Goal: Check status: Check status

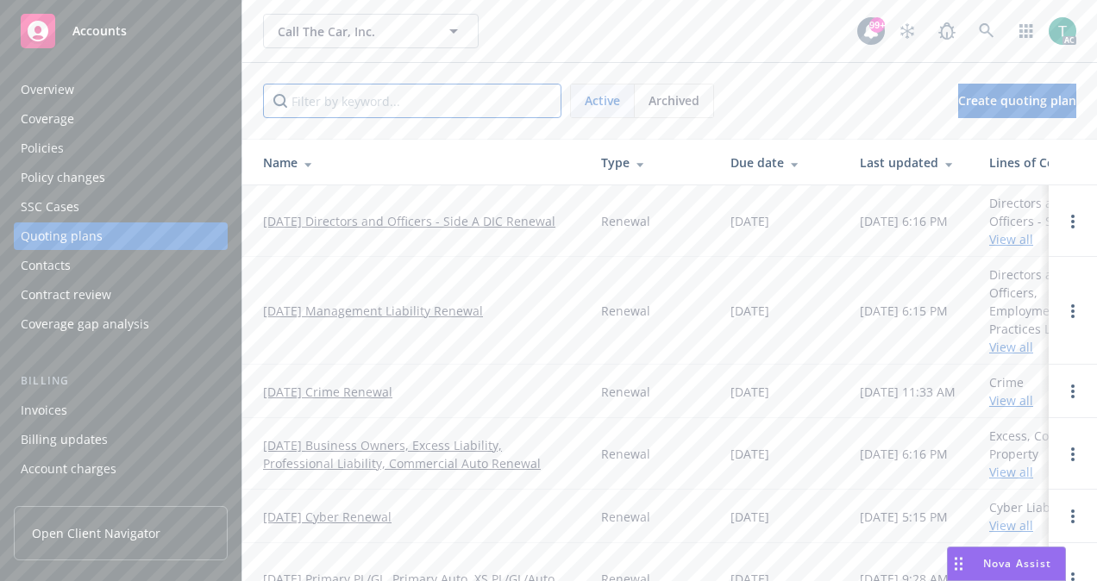
click at [366, 91] on input "Filter by keyword..." at bounding box center [412, 101] width 298 height 34
paste input "W306DD240401"
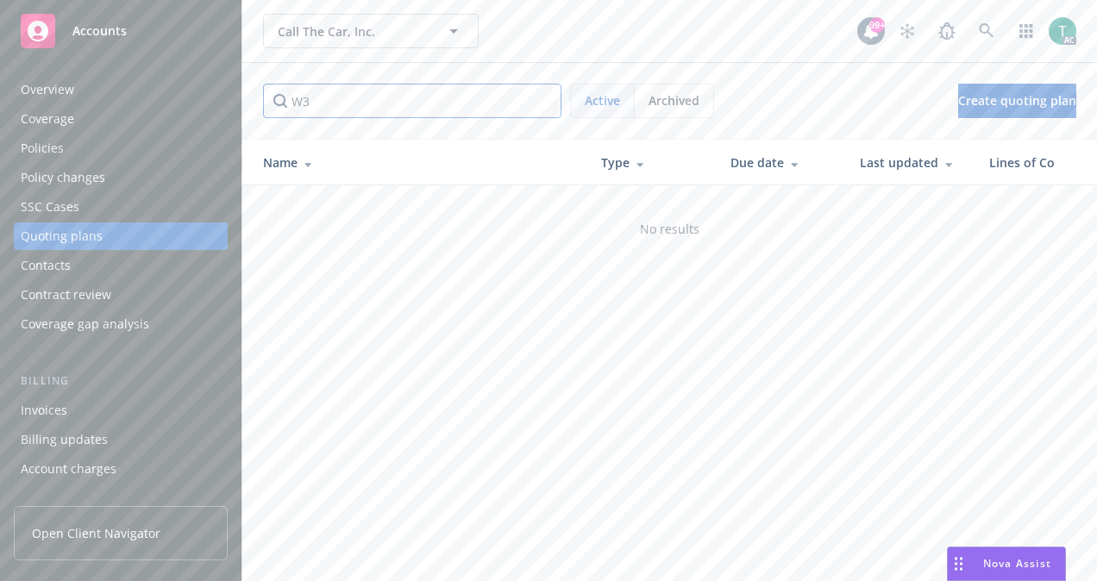
type input "W"
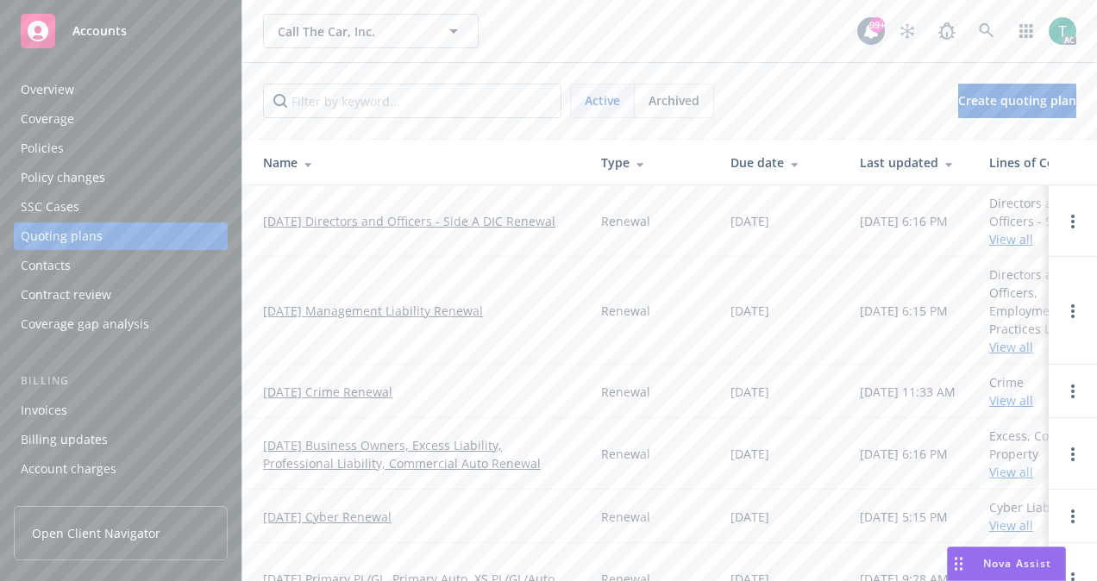
click at [117, 135] on div "Policies" at bounding box center [121, 149] width 200 height 28
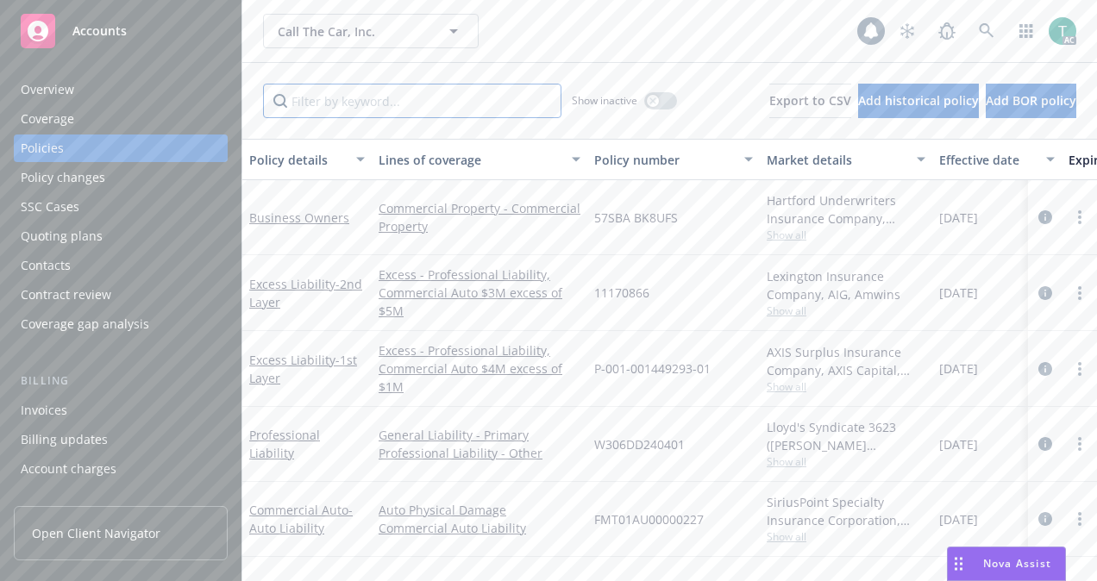
click at [285, 94] on input "Filter by keyword..." at bounding box center [412, 101] width 298 height 34
paste input "W306DD240401"
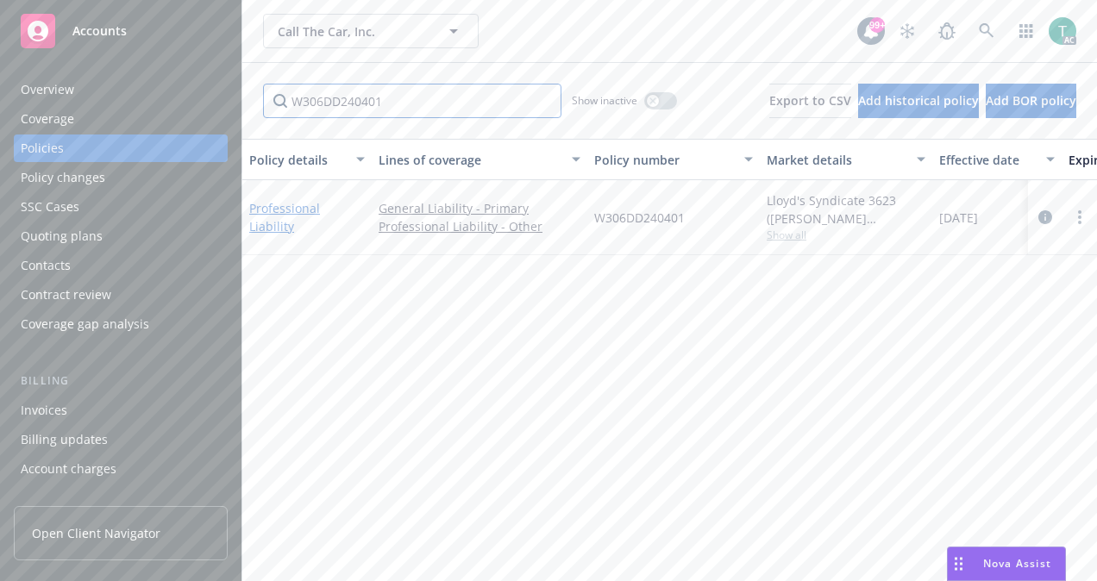
type input "W306DD240401"
click at [282, 219] on link "Professional Liability" at bounding box center [284, 217] width 71 height 34
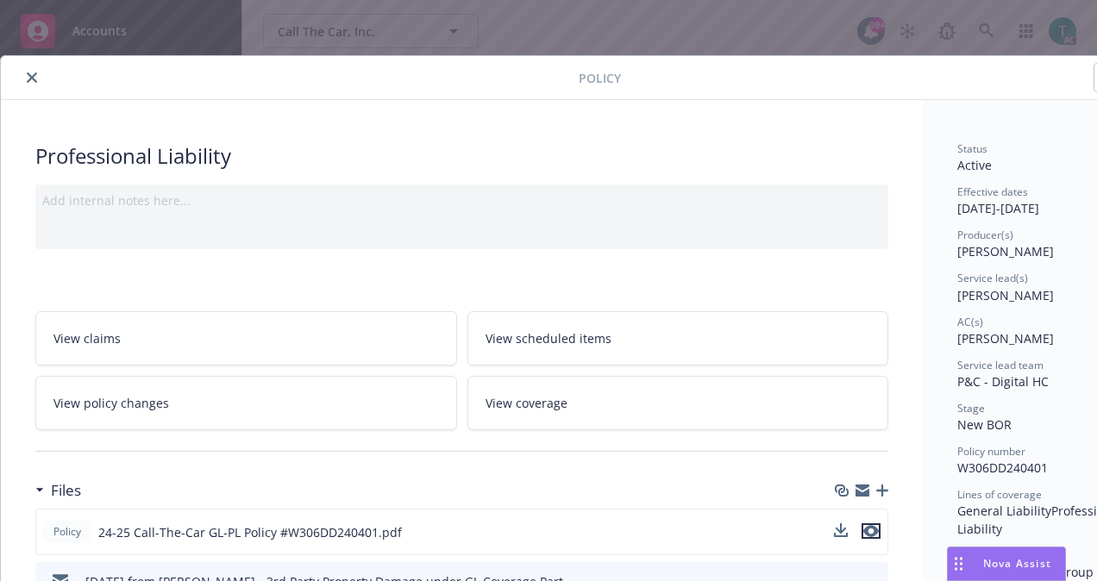
click at [880, 529] on button "preview file" at bounding box center [870, 531] width 19 height 16
click at [34, 80] on icon "close" at bounding box center [32, 77] width 10 height 10
